Goal: Task Accomplishment & Management: Manage account settings

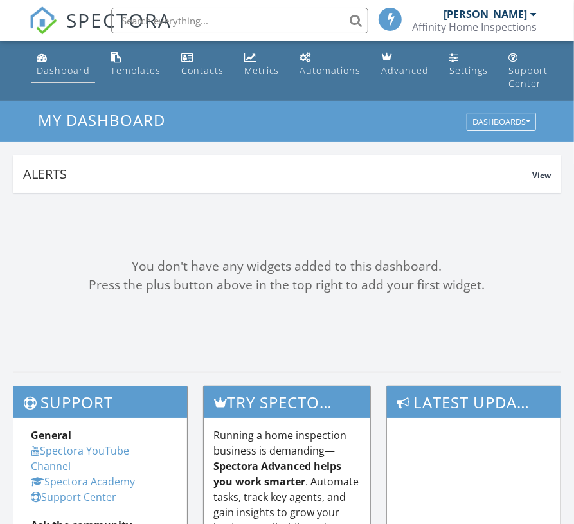
click at [59, 74] on div "Dashboard" at bounding box center [63, 70] width 53 height 12
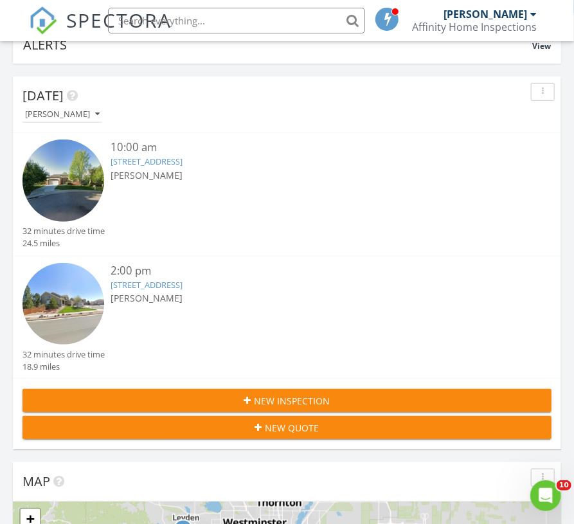
scroll to position [161, 0]
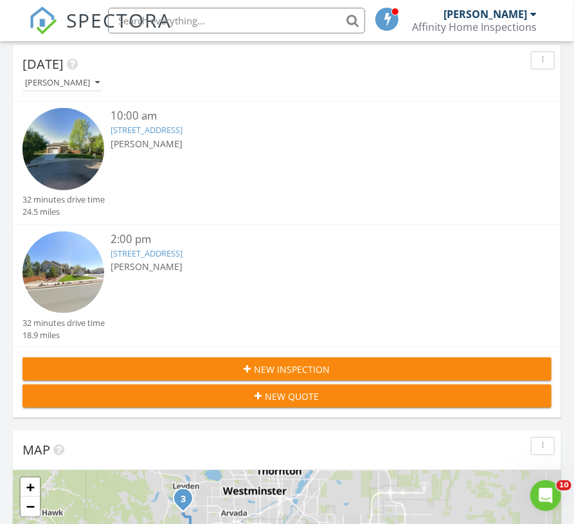
click at [153, 132] on link "20768 E Fair Ln, Centennial, CO 80016" at bounding box center [147, 130] width 72 height 12
